Goal: Find specific page/section: Find specific page/section

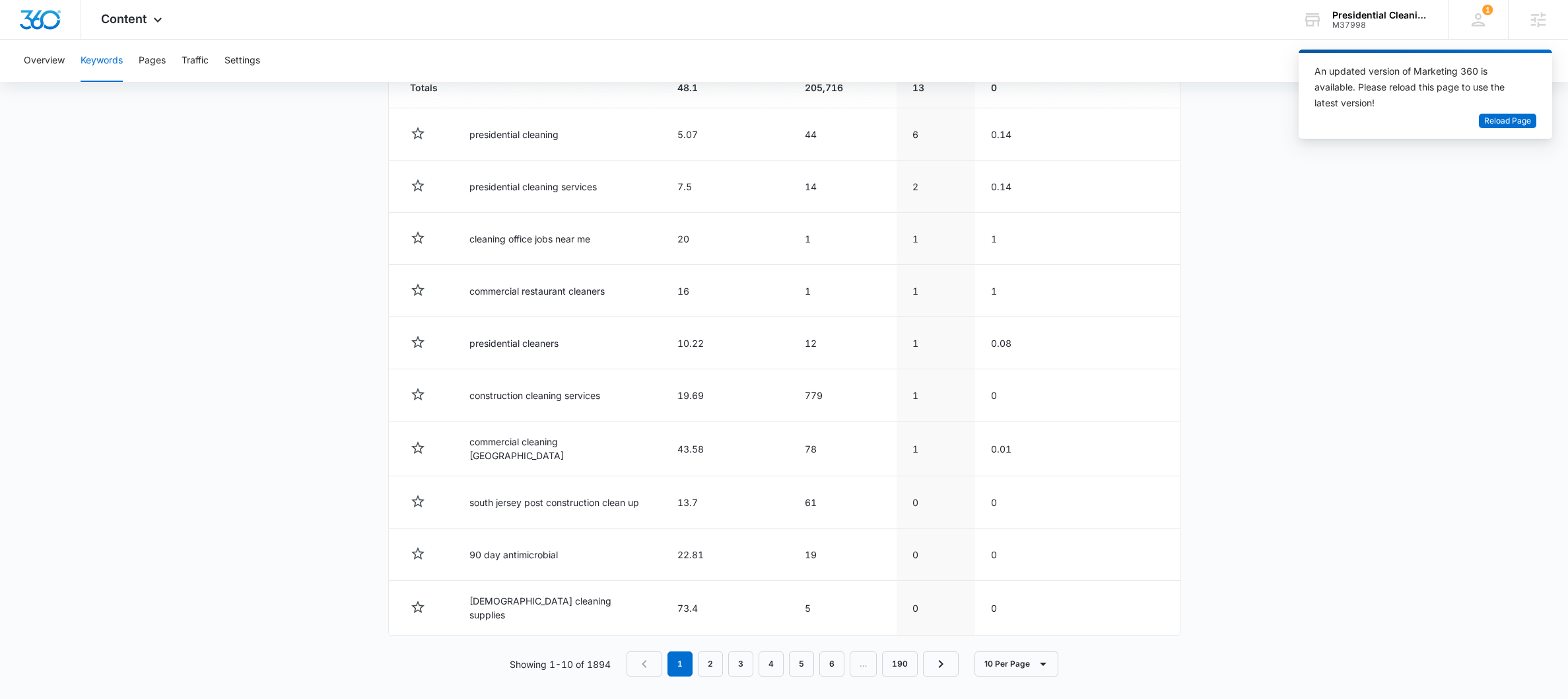
click at [1367, 16] on div "Presidential Cleaning" at bounding box center [1380, 15] width 96 height 11
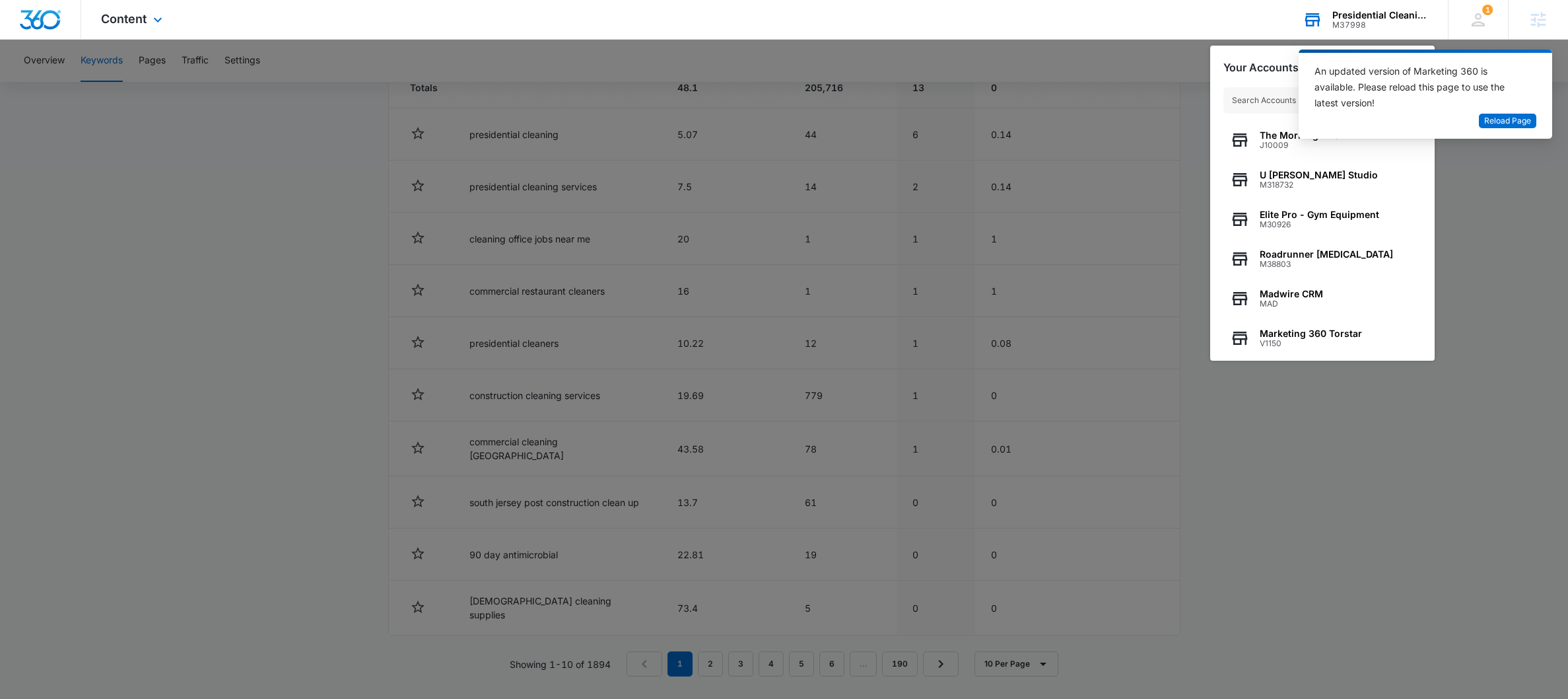
click at [1253, 104] on input "text" at bounding box center [1322, 100] width 198 height 26
type input "lighthouse"
click at [1260, 143] on span "M24850" at bounding box center [1315, 145] width 111 height 9
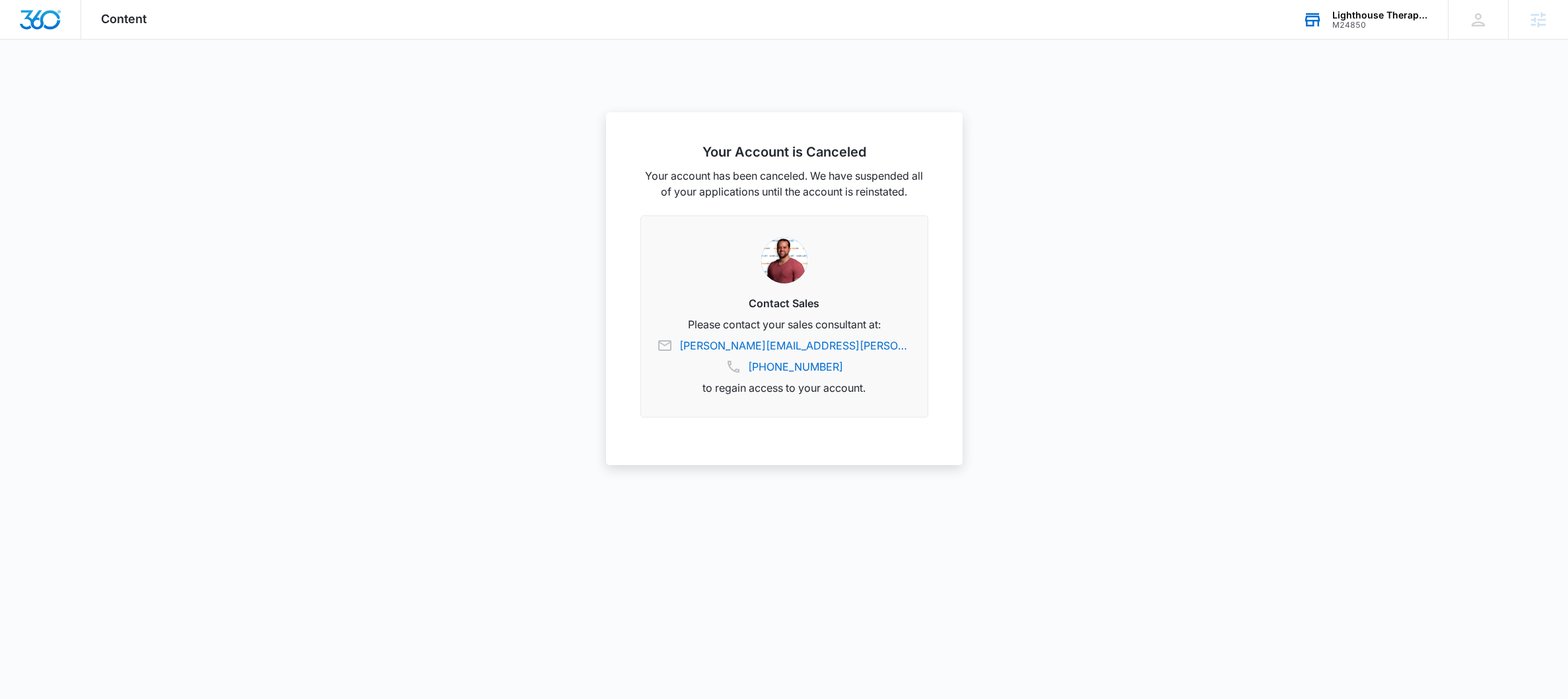
click at [1357, 21] on div "M24850" at bounding box center [1380, 25] width 96 height 9
type input "lighthouse hvac"
click at [1323, 149] on span "M324632" at bounding box center [1299, 145] width 79 height 9
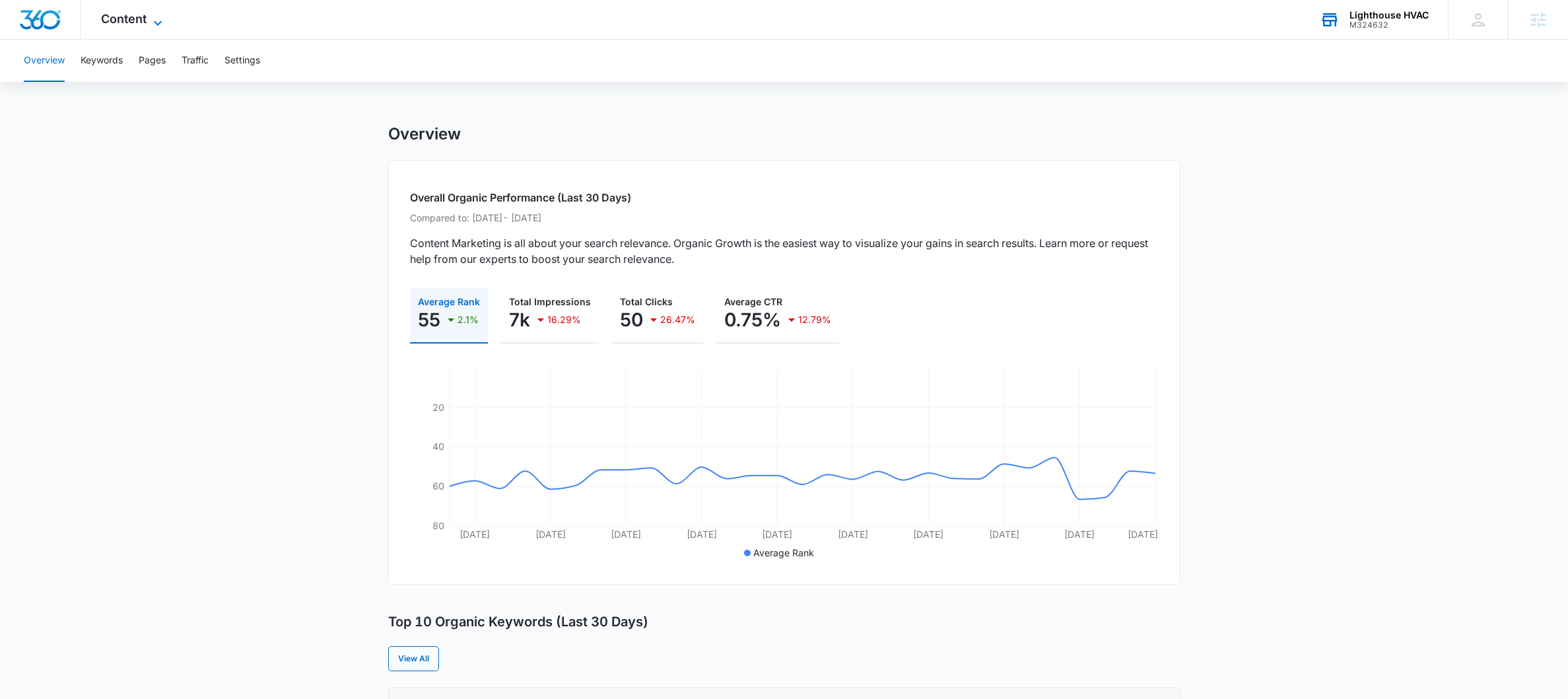
click at [131, 19] on span "Content" at bounding box center [124, 19] width 46 height 14
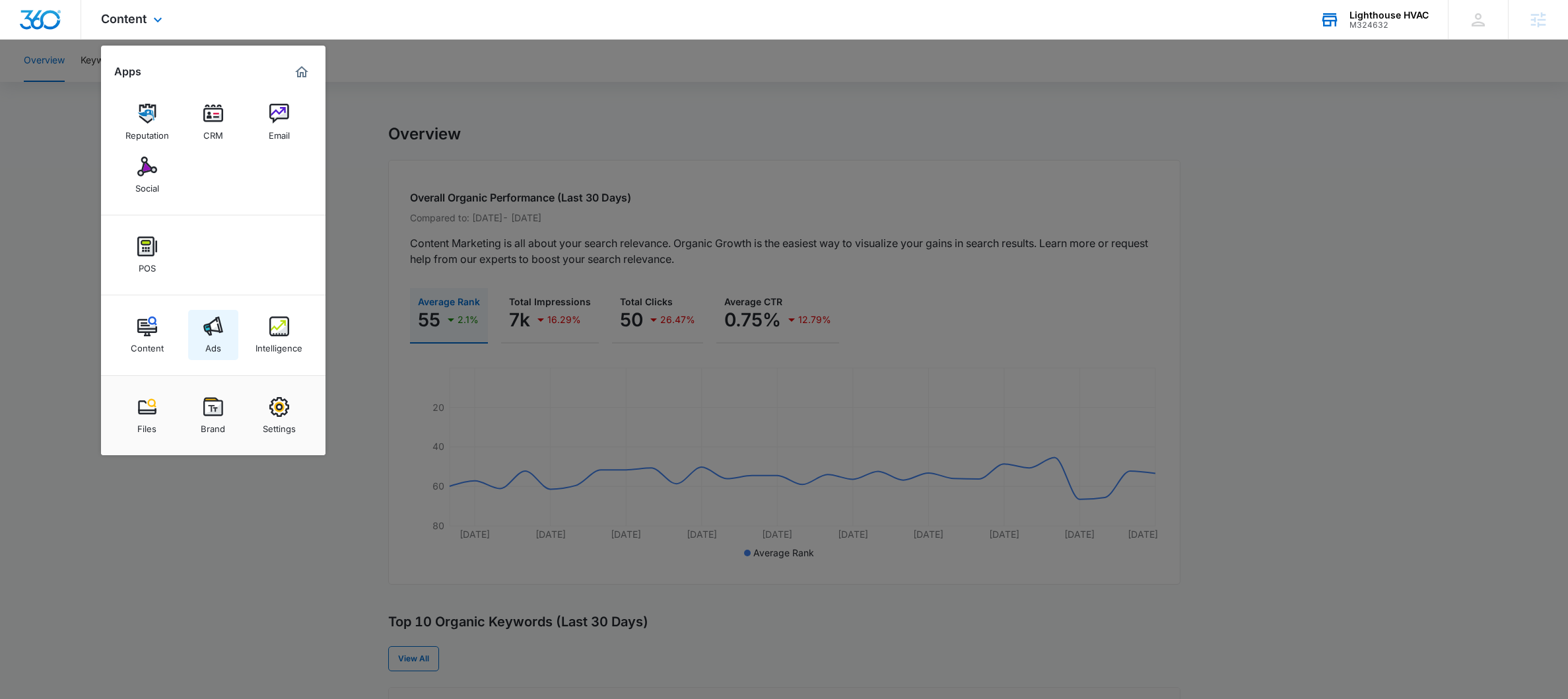
click at [217, 340] on div "Ads" at bounding box center [213, 345] width 16 height 17
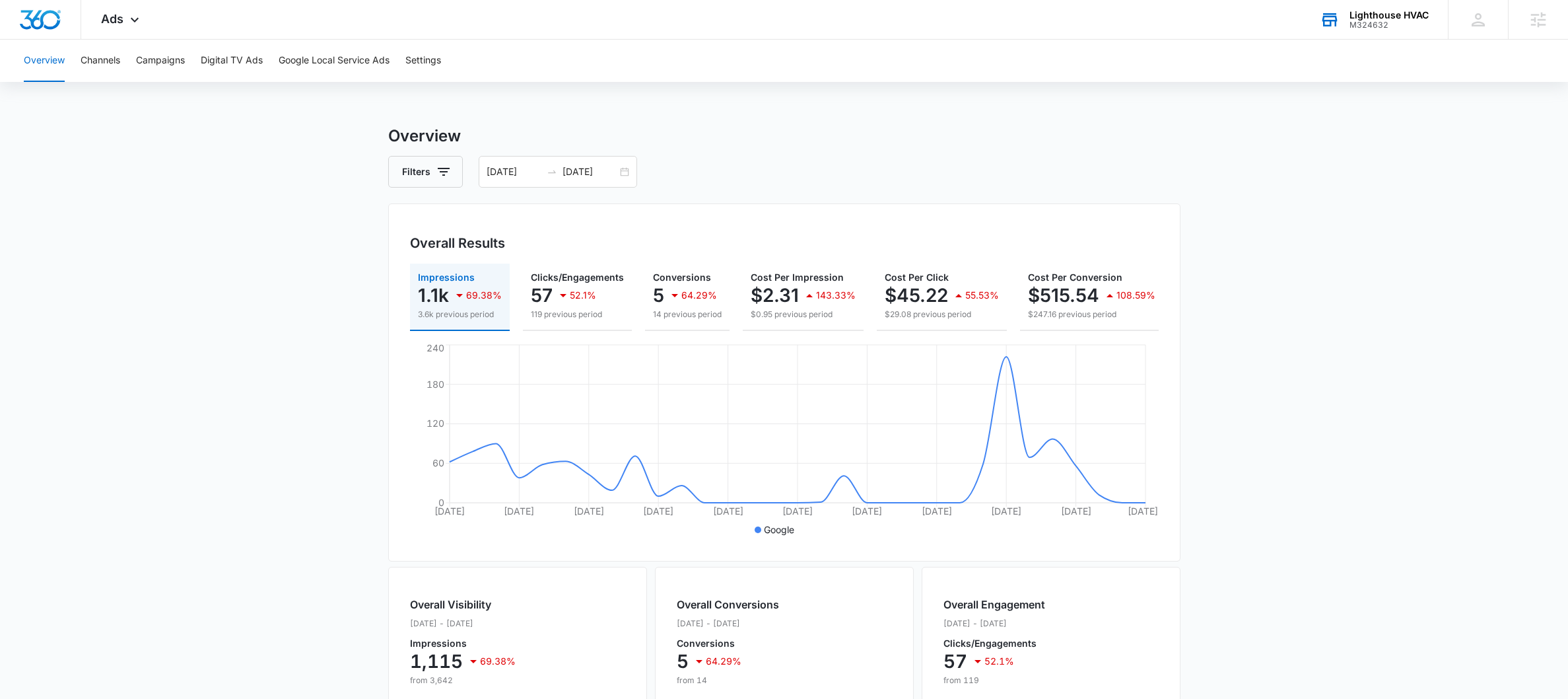
click at [1415, 31] on div "Lighthouse HVAC M324632 Your Accounts View All" at bounding box center [1373, 19] width 148 height 39
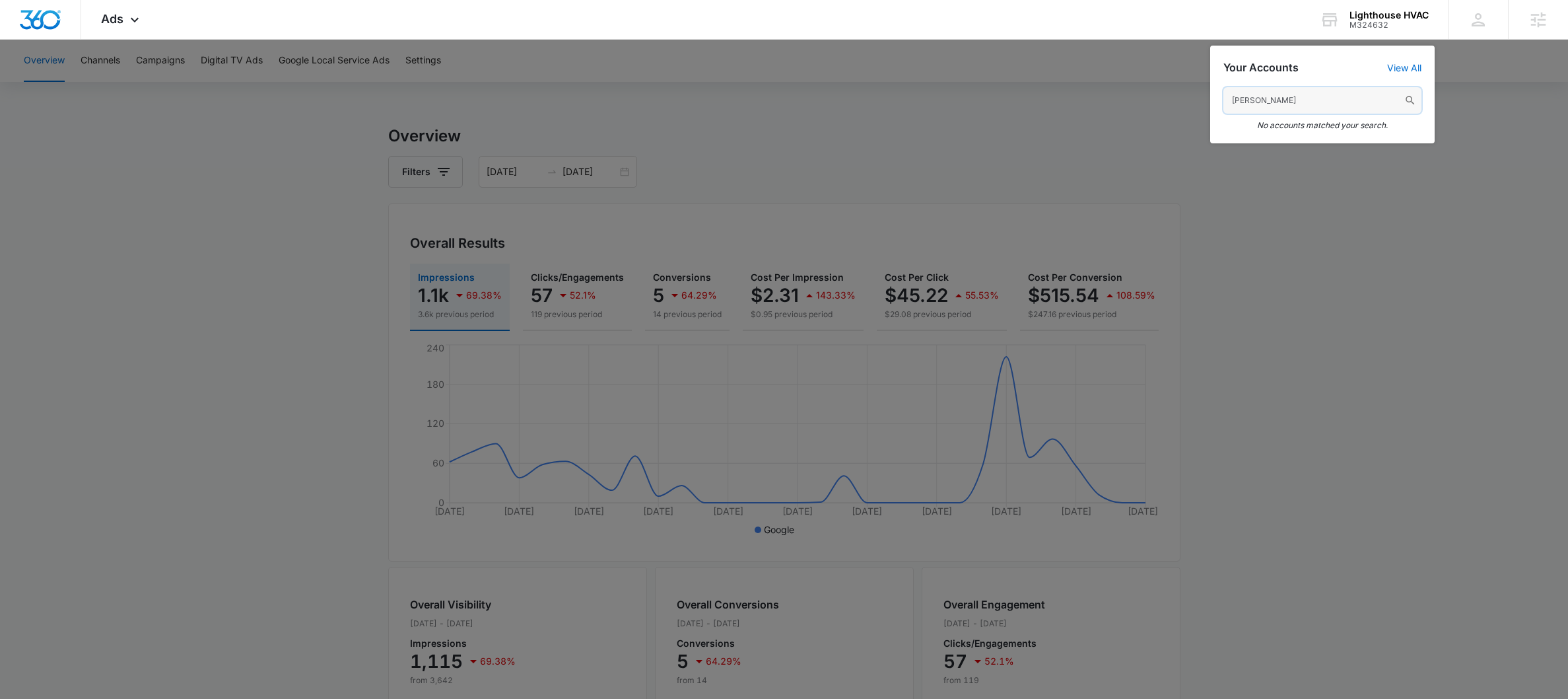
drag, startPoint x: 1280, startPoint y: 96, endPoint x: 1220, endPoint y: 97, distance: 60.0
click at [1220, 97] on div "[PERSON_NAME] No accounts matched your search." at bounding box center [1322, 109] width 224 height 69
paste input "M38844"
type input "M38844"
click at [1318, 138] on span "RB Family & Cosmetic Dentistry" at bounding box center [1331, 135] width 143 height 11
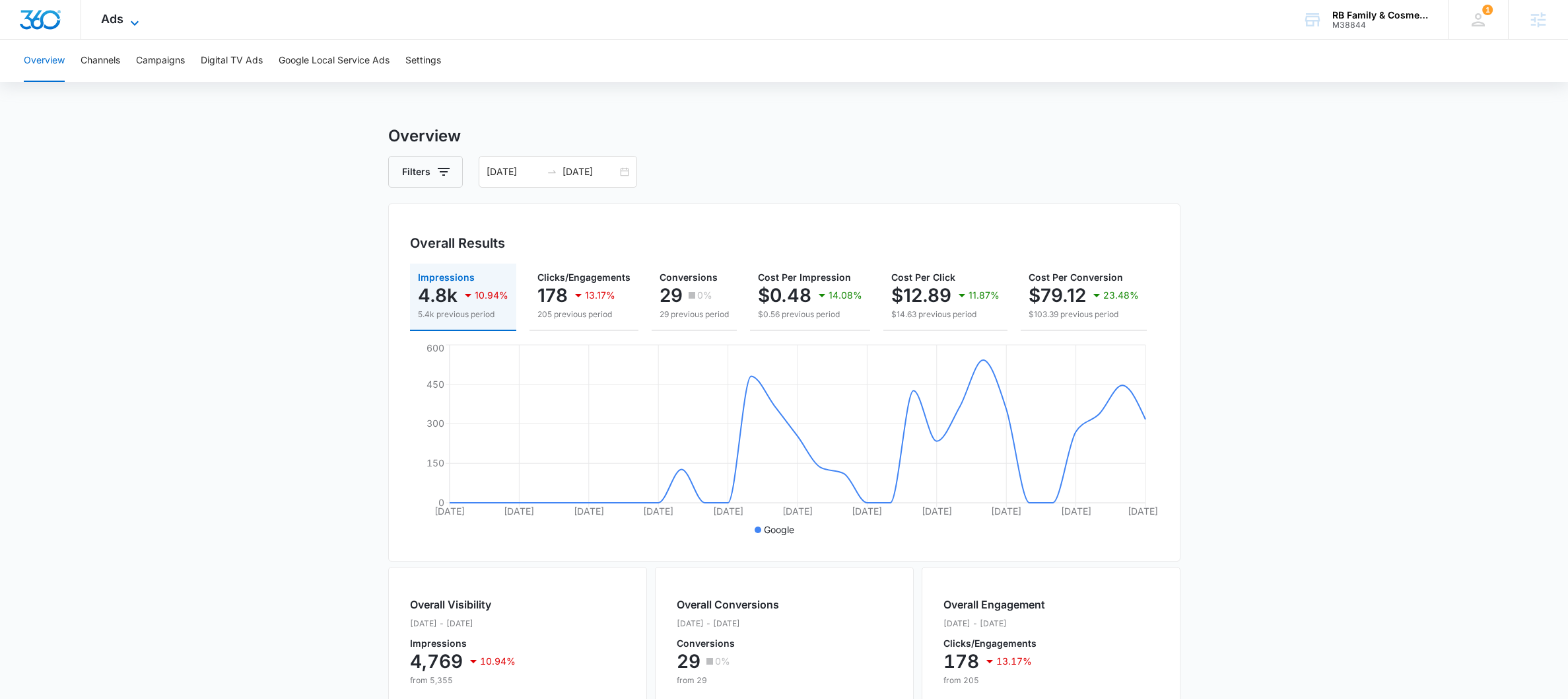
click at [128, 18] on icon at bounding box center [135, 23] width 16 height 16
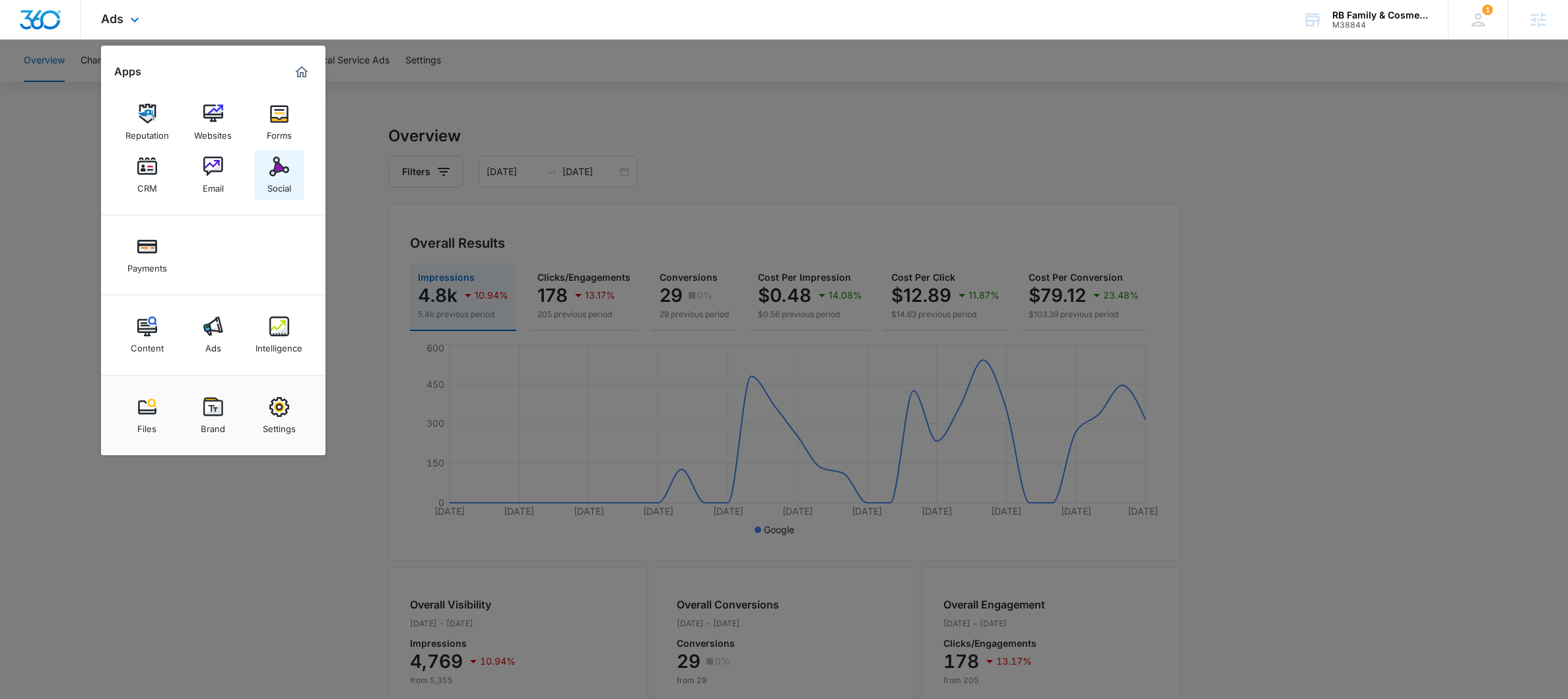
click at [265, 163] on link "Social" at bounding box center [279, 175] width 50 height 50
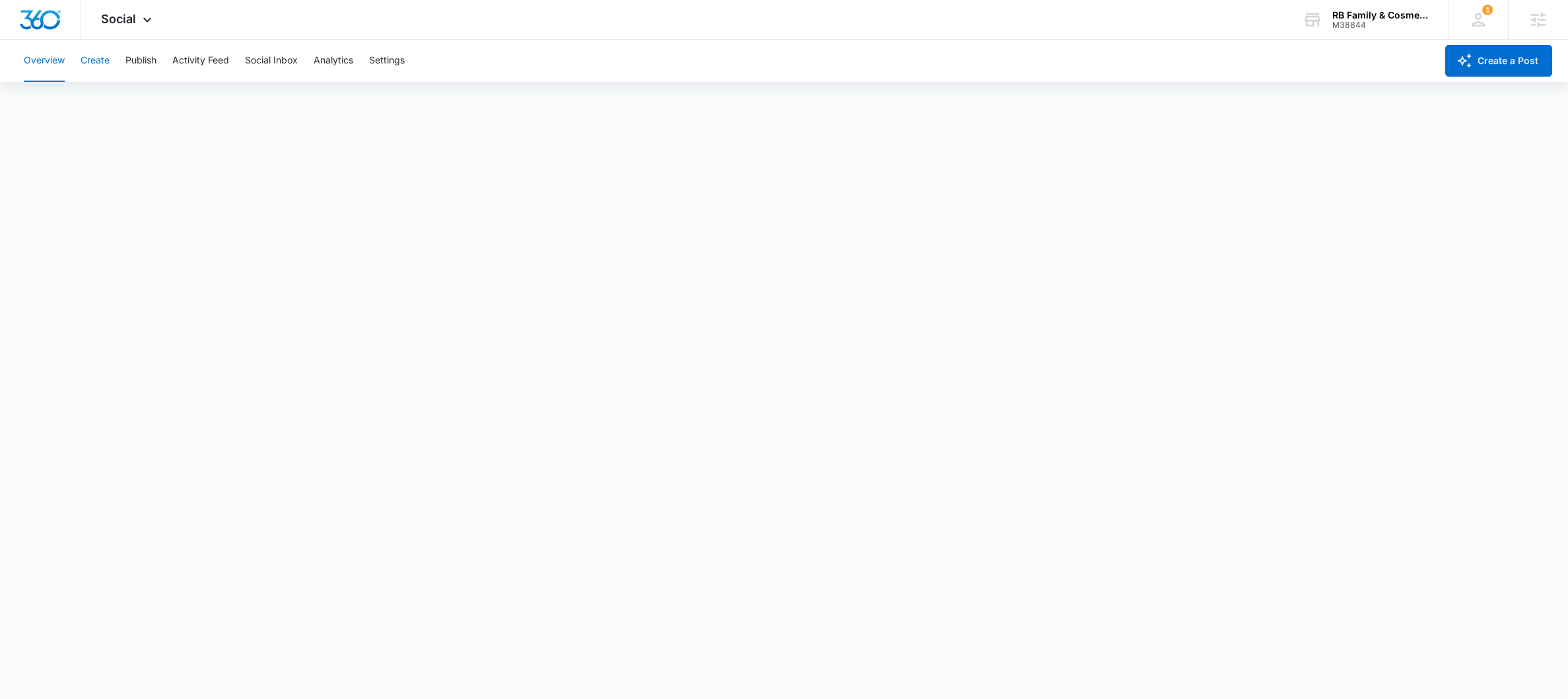
click at [93, 61] on button "Create" at bounding box center [95, 60] width 29 height 42
click at [136, 58] on button "Publish" at bounding box center [141, 60] width 31 height 42
click at [86, 61] on button "Create" at bounding box center [95, 60] width 29 height 42
click at [148, 64] on button "Publish" at bounding box center [141, 60] width 31 height 42
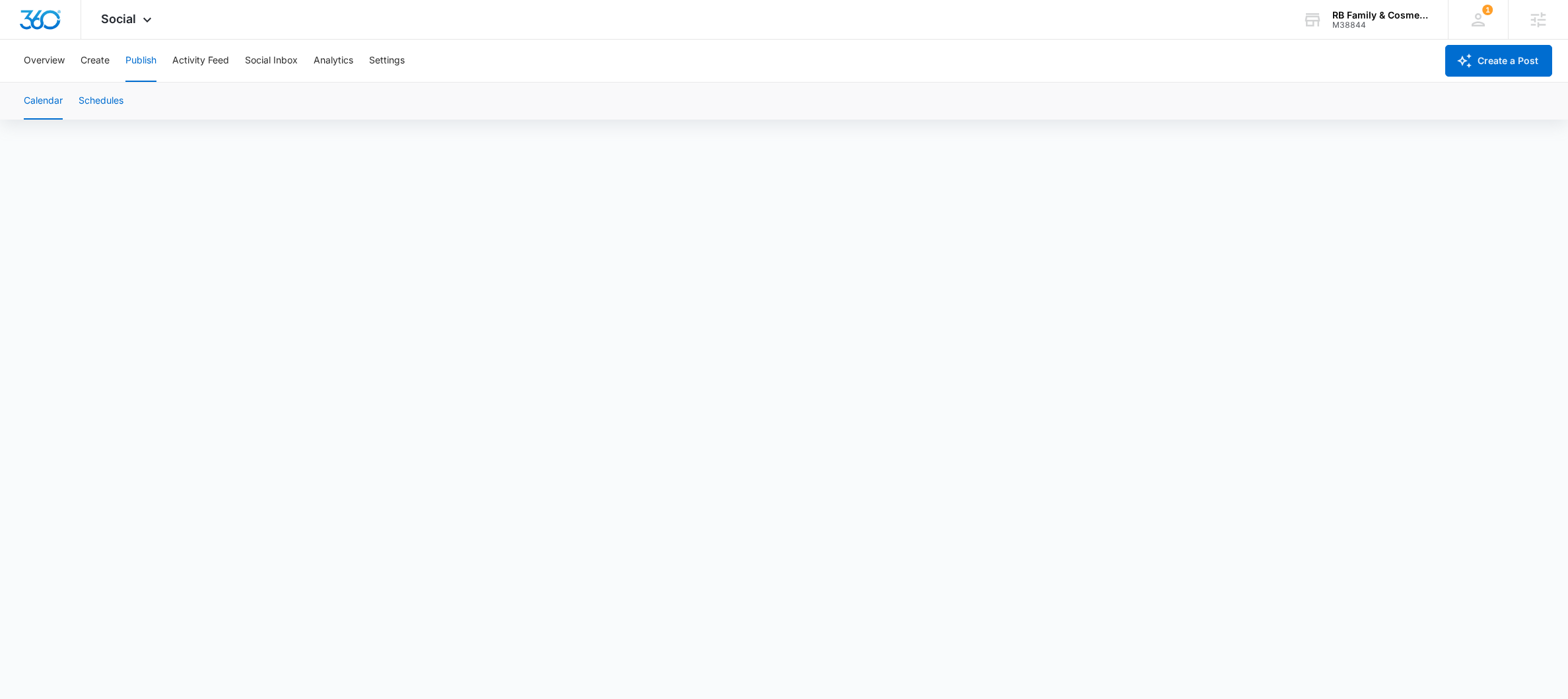
click at [111, 101] on button "Schedules" at bounding box center [101, 101] width 45 height 37
click at [39, 104] on button "Calendar" at bounding box center [43, 101] width 39 height 37
click at [99, 58] on button "Create" at bounding box center [95, 60] width 29 height 42
